Goal: Task Accomplishment & Management: Use online tool/utility

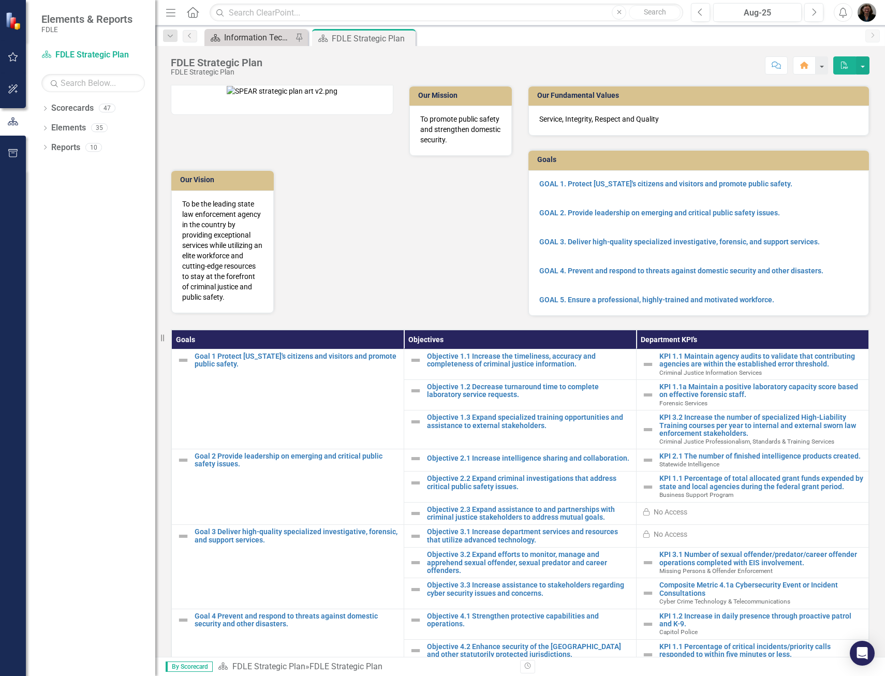
click at [246, 40] on div "Information Technology Services Landing Page" at bounding box center [258, 37] width 68 height 13
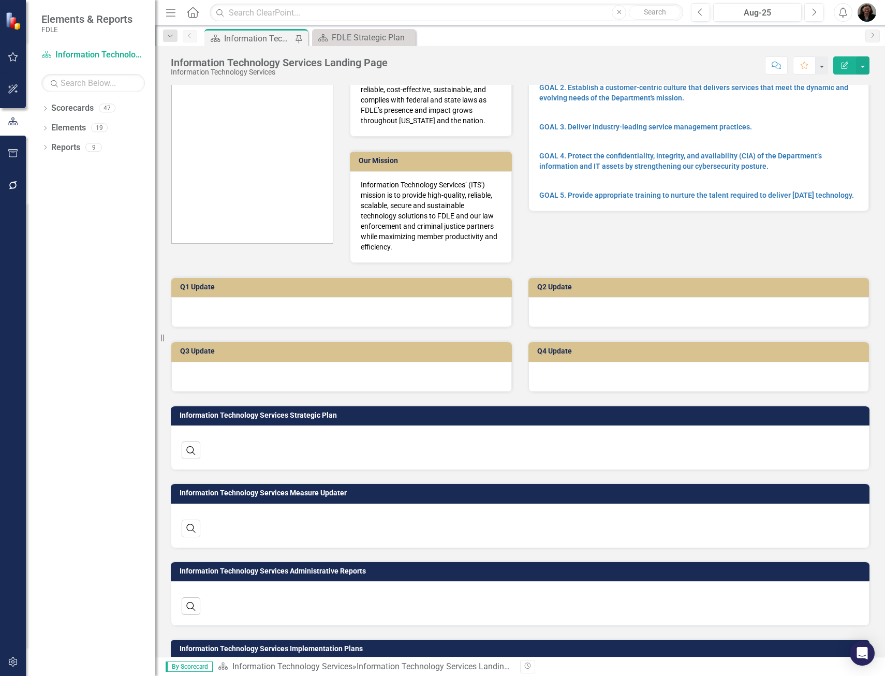
scroll to position [118, 0]
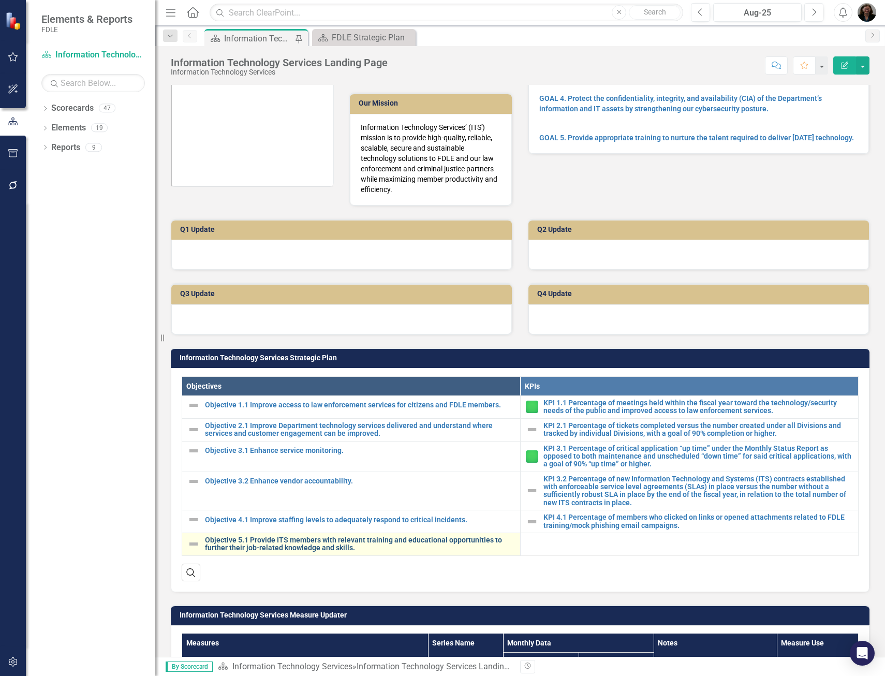
click at [306, 546] on link "Objective 5.1 Provide ITS members with relevant training and educational opport…" at bounding box center [360, 544] width 310 height 16
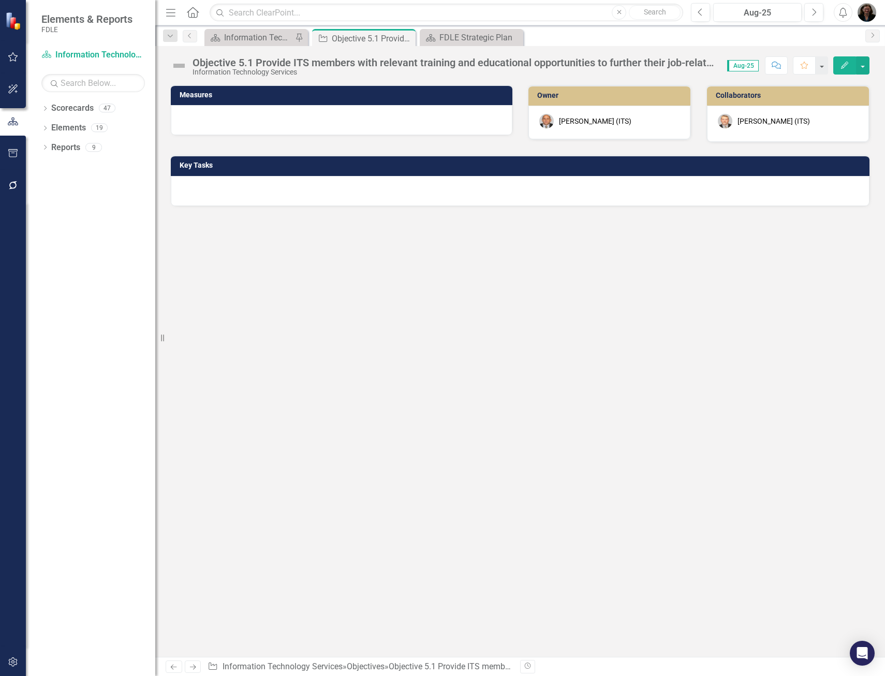
click at [662, 189] on div at bounding box center [520, 191] width 698 height 30
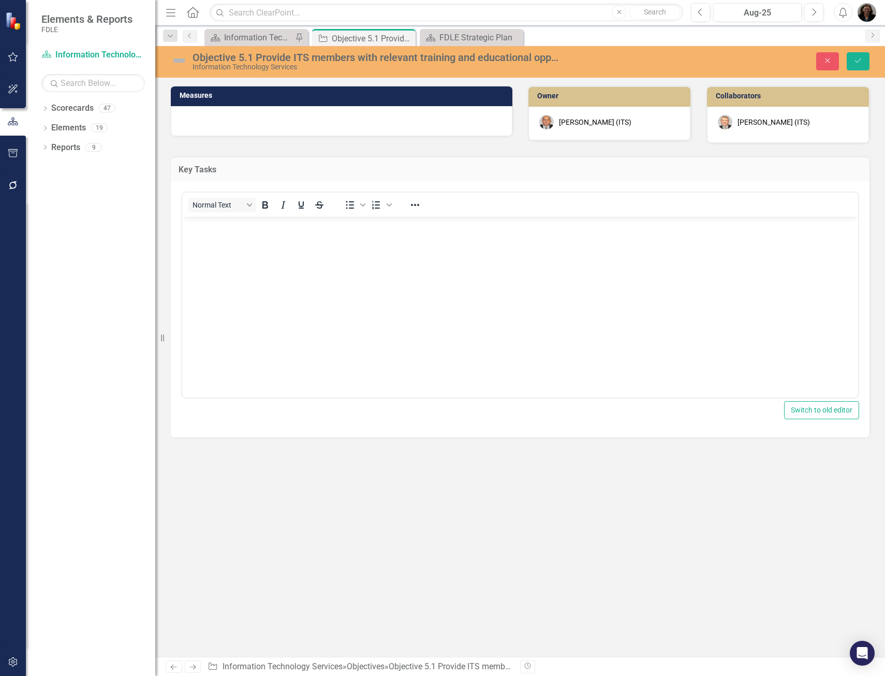
click at [368, 253] on body "Rich Text Area. Press ALT-0 for help." at bounding box center [520, 294] width 676 height 155
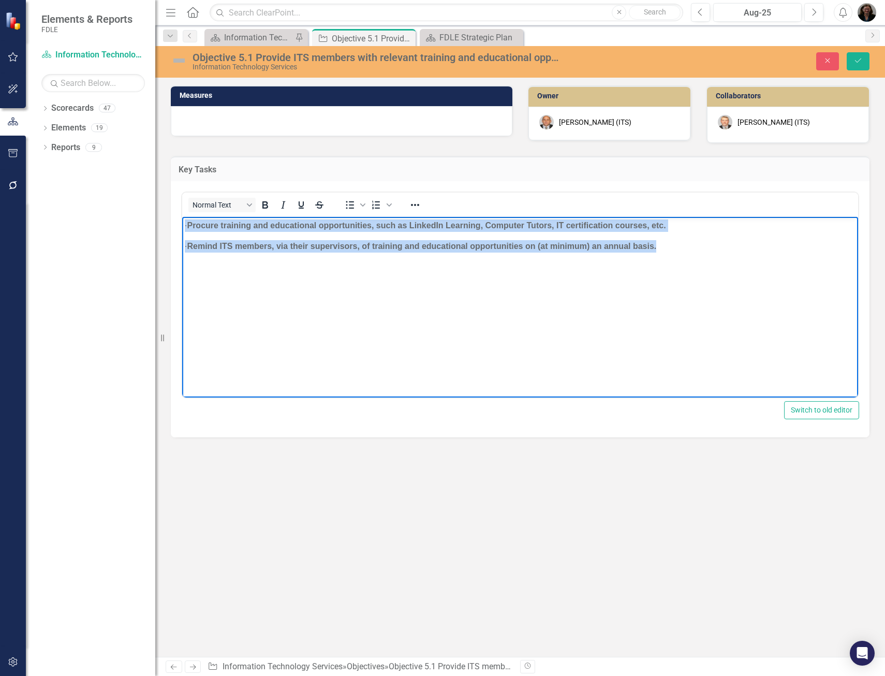
drag, startPoint x: 695, startPoint y: 250, endPoint x: 283, endPoint y: 440, distance: 453.2
click at [182, 222] on html "· Procure training and educational opportunities, such as LinkedIn Learning, Co…" at bounding box center [520, 294] width 676 height 155
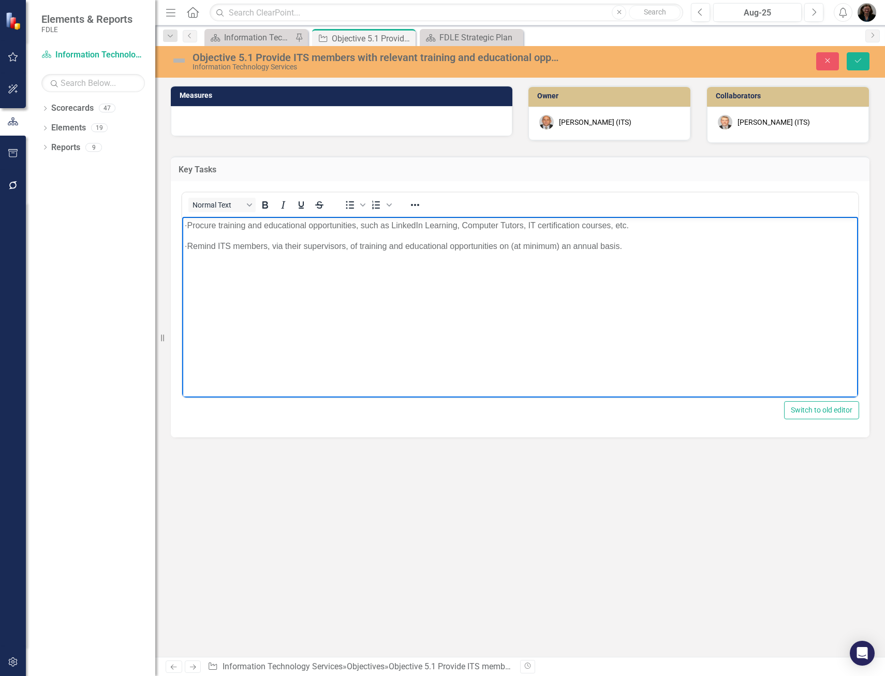
click at [473, 335] on body "· Procure training and educational opportunities, such as LinkedIn Learning, Co…" at bounding box center [520, 294] width 676 height 155
click at [206, 225] on p "· Procure training and educational opportunities, such as LinkedIn Learning, Co…" at bounding box center [520, 225] width 670 height 12
click at [858, 61] on icon "submit" at bounding box center [858, 60] width 6 height 4
